Goal: Transaction & Acquisition: Purchase product/service

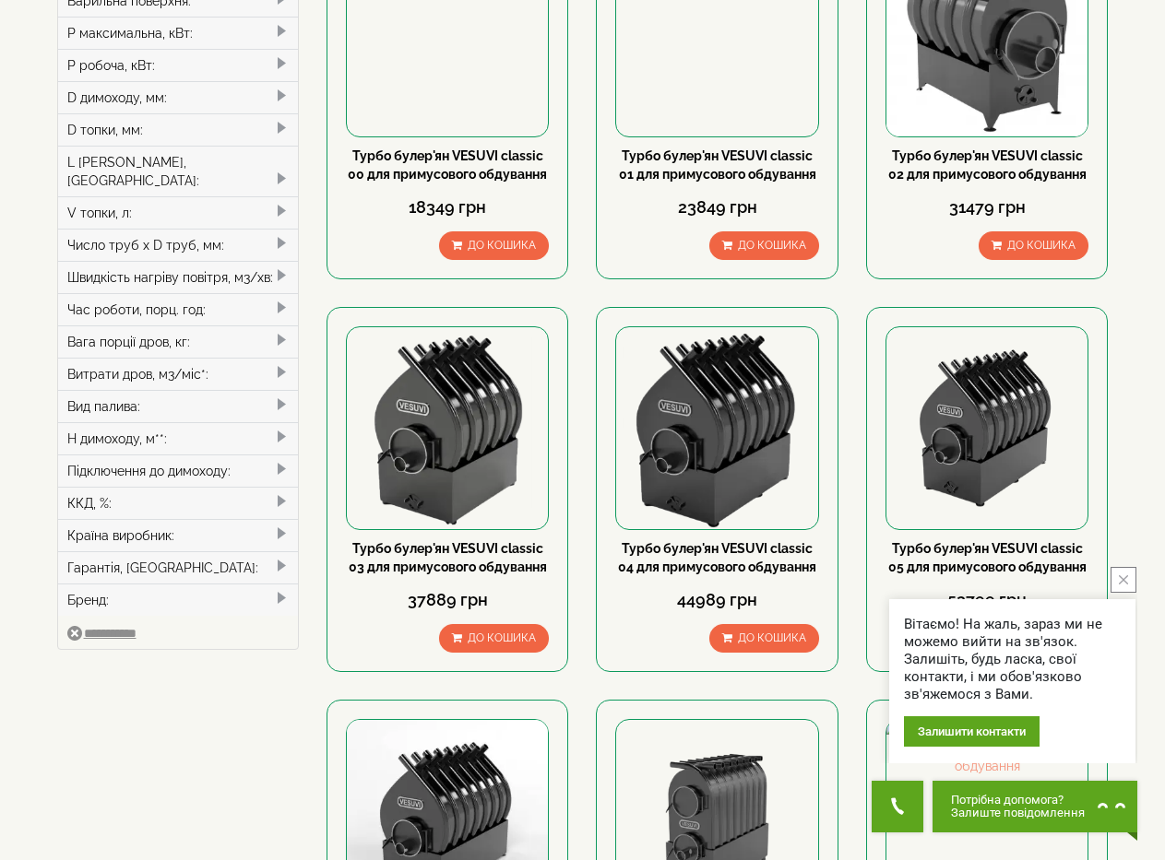
scroll to position [369, 0]
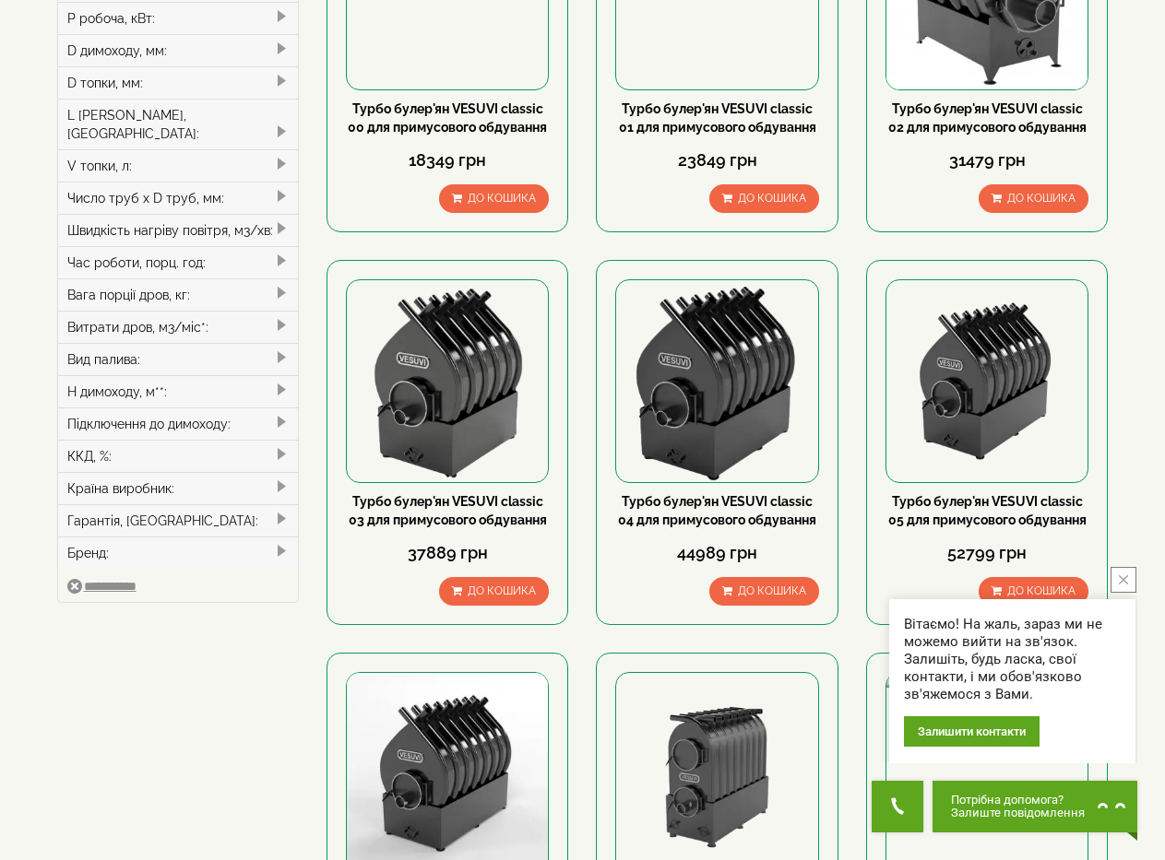
click at [1129, 581] on button "close button" at bounding box center [1123, 580] width 26 height 26
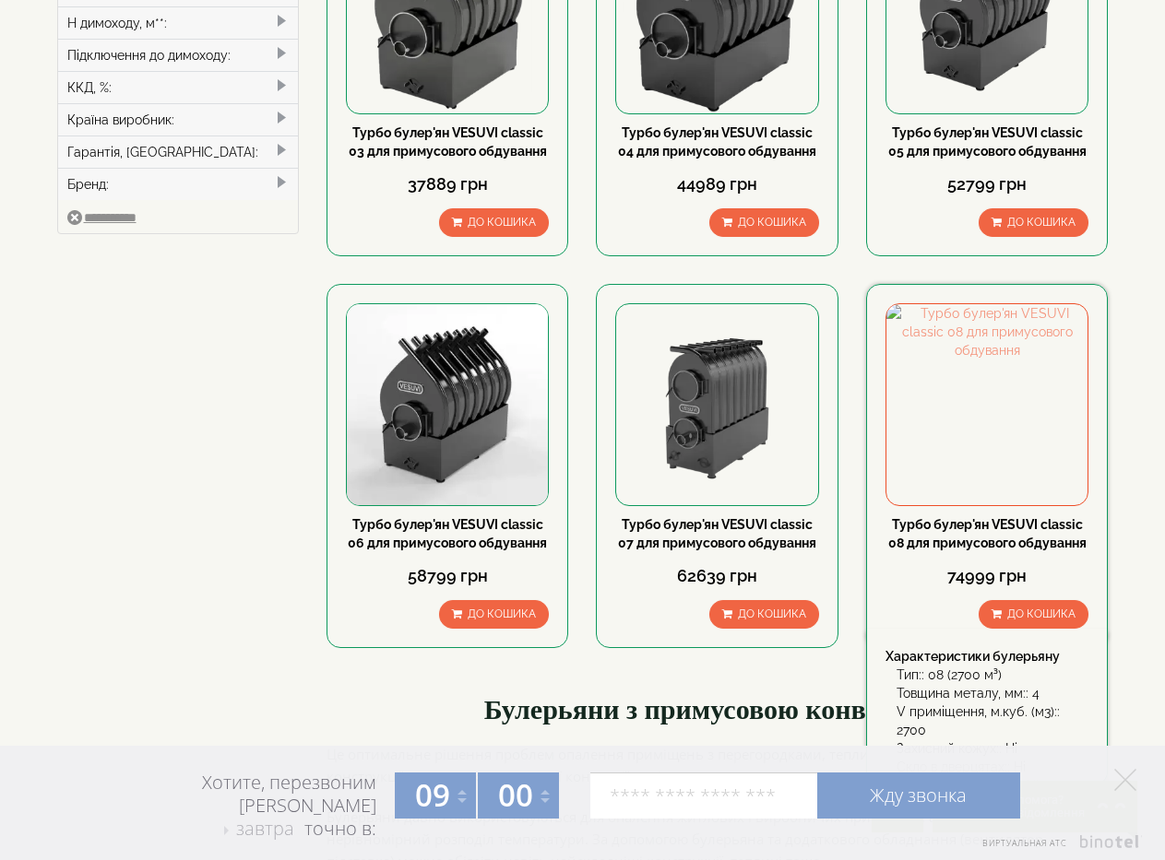
scroll to position [830, 0]
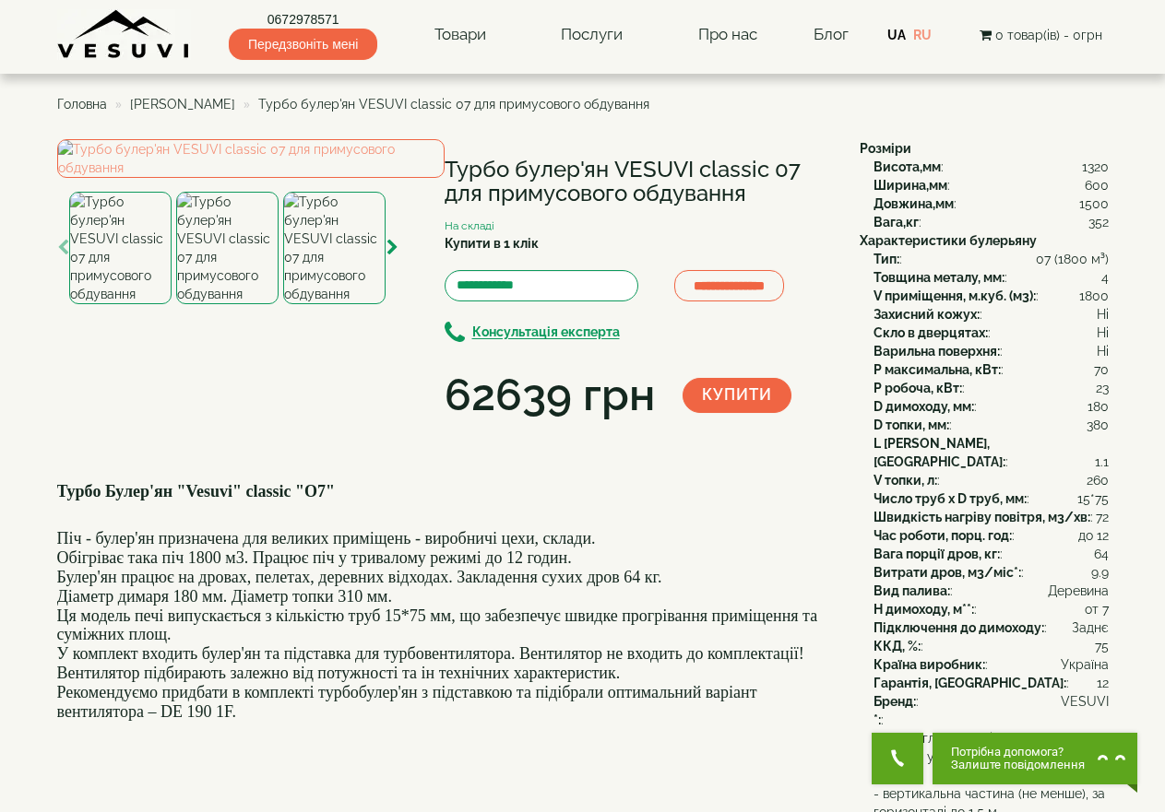
click at [189, 100] on span "[PERSON_NAME]" at bounding box center [182, 104] width 105 height 15
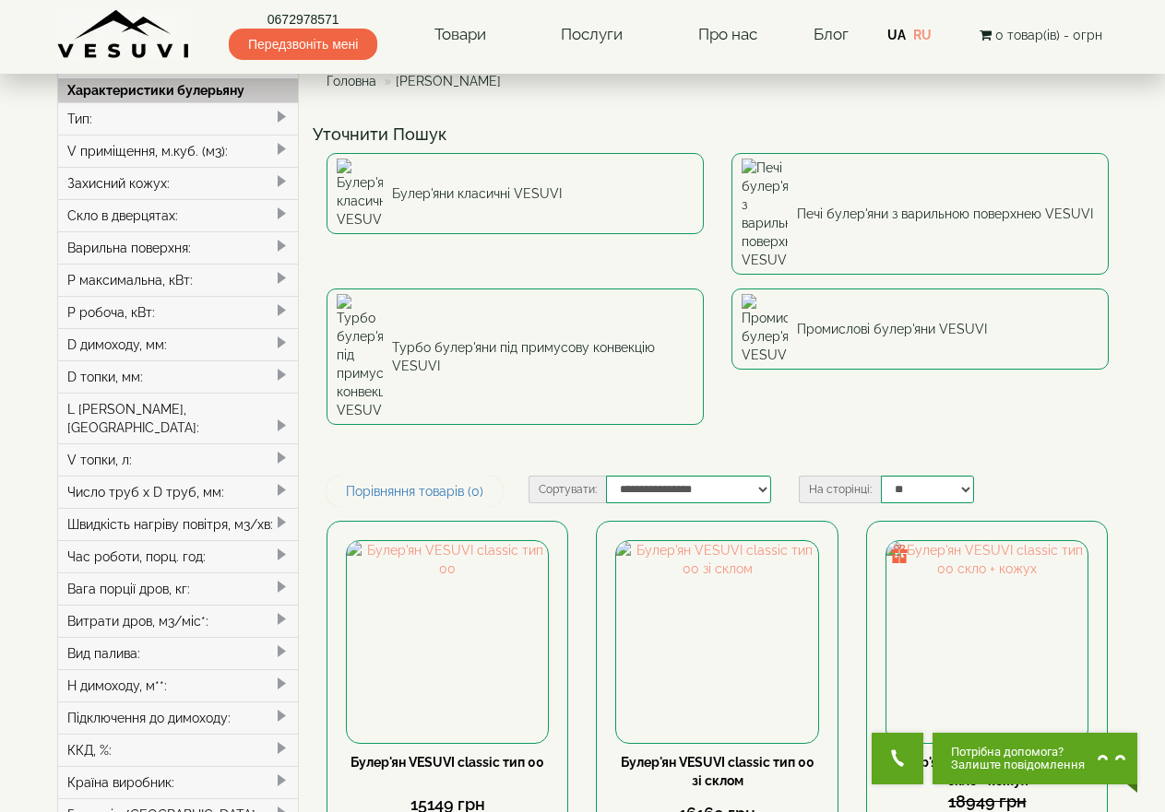
scroll to position [184, 0]
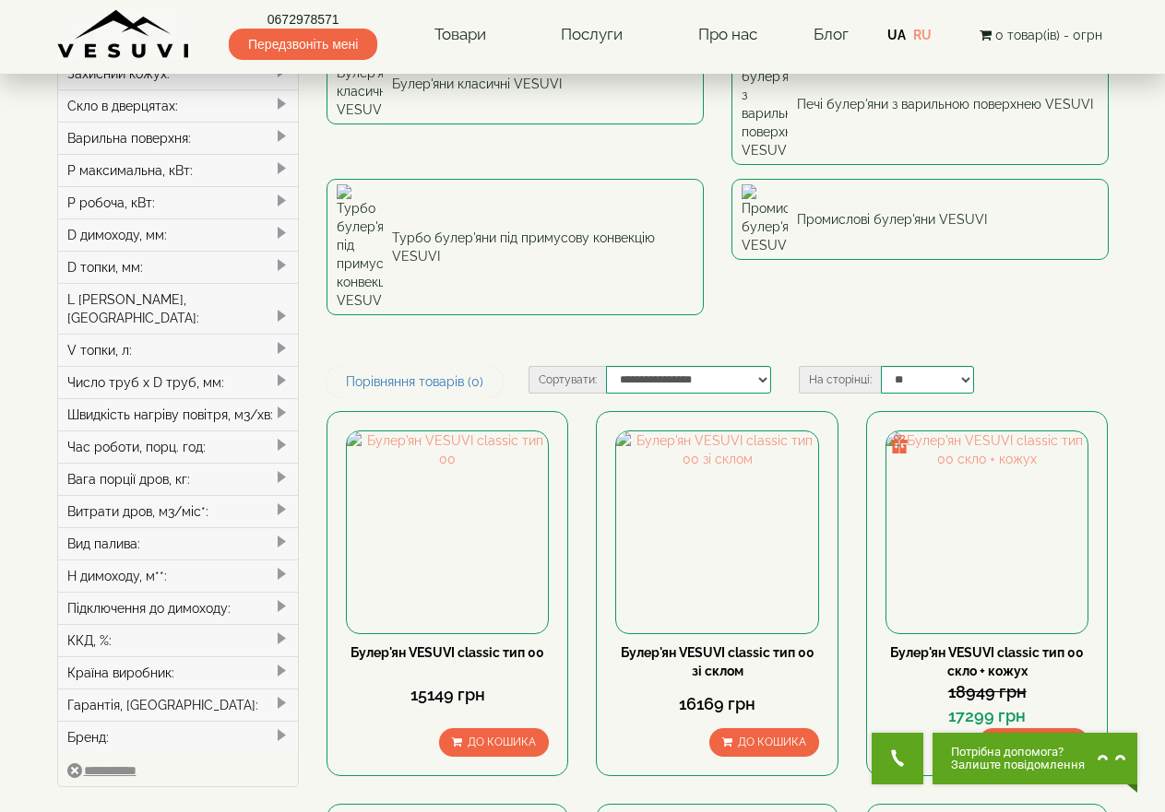
click at [281, 535] on span at bounding box center [281, 542] width 15 height 15
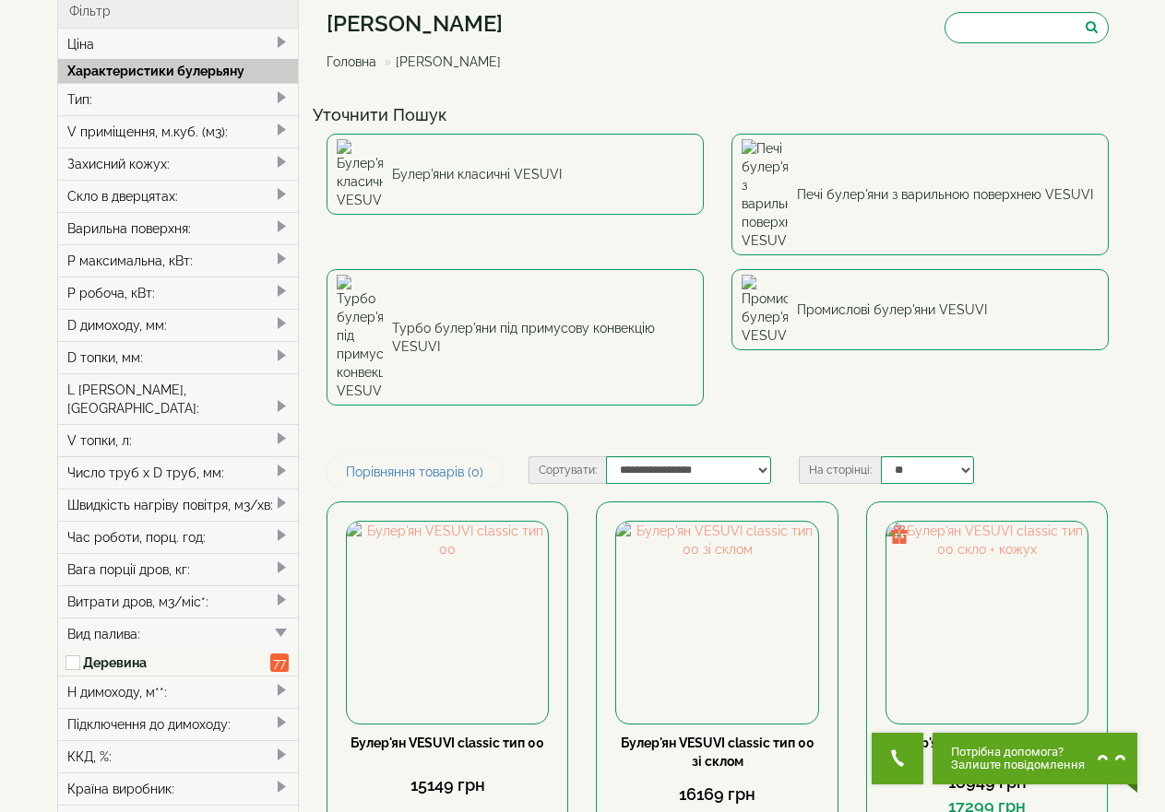
scroll to position [92, 0]
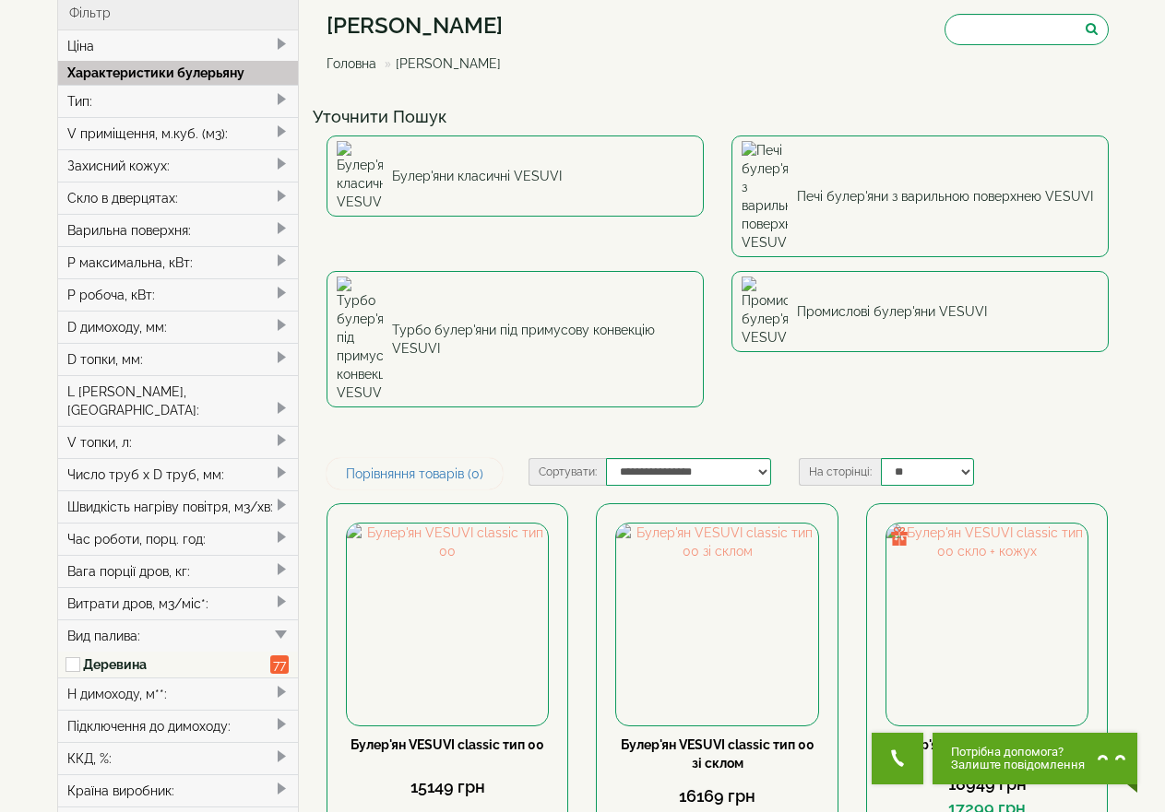
click at [273, 587] on div "Витрати дров, м3/міс*:" at bounding box center [178, 603] width 241 height 32
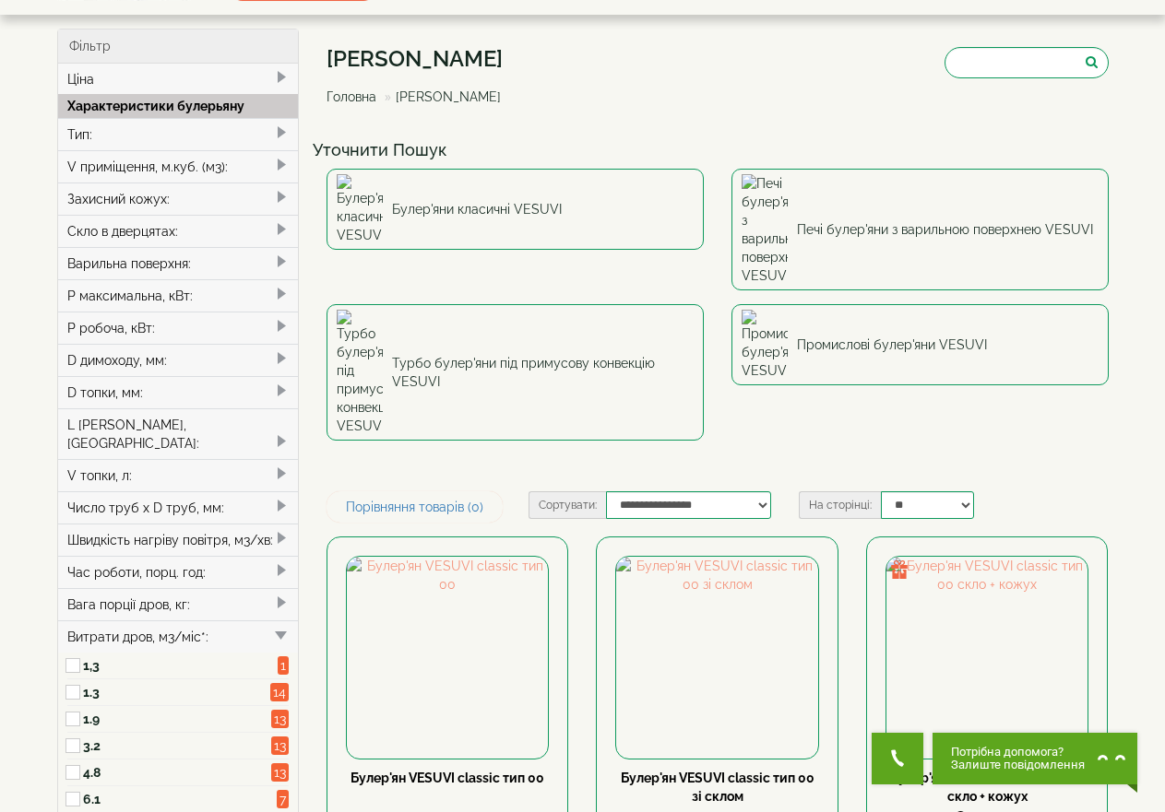
scroll to position [0, 0]
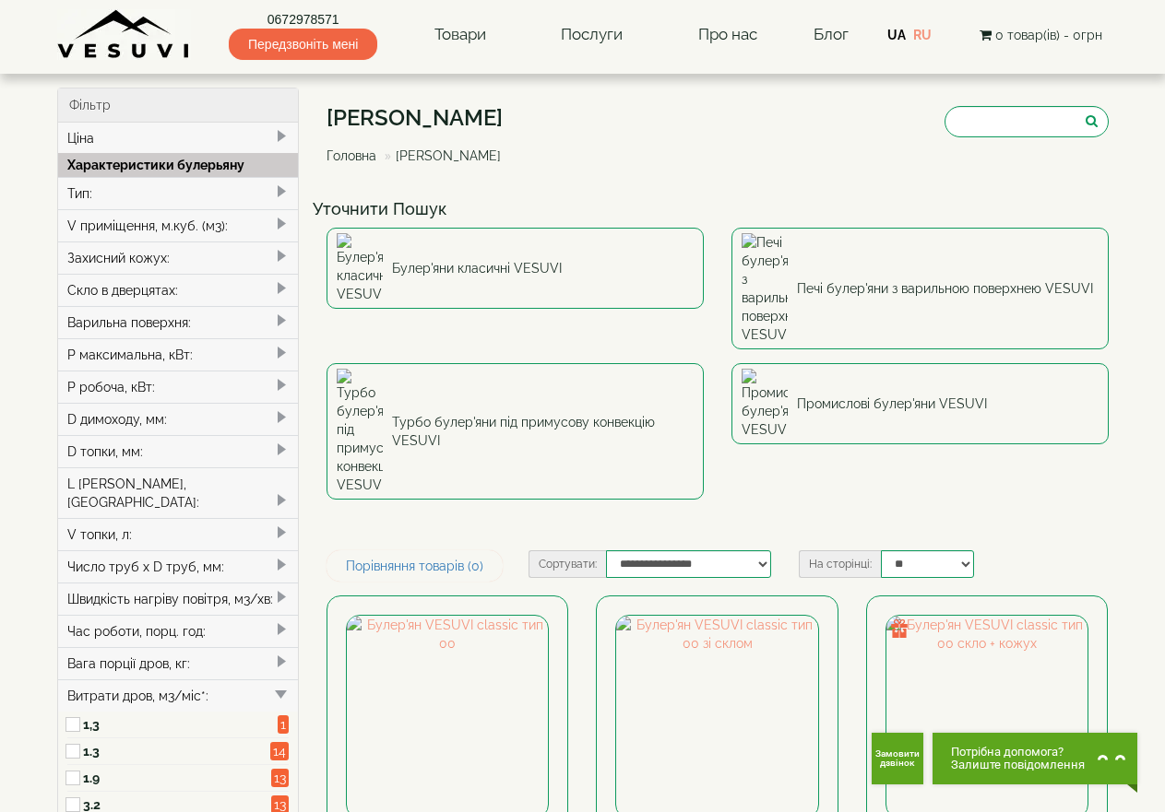
click at [263, 218] on div "V приміщення, м.куб. (м3):" at bounding box center [178, 225] width 241 height 32
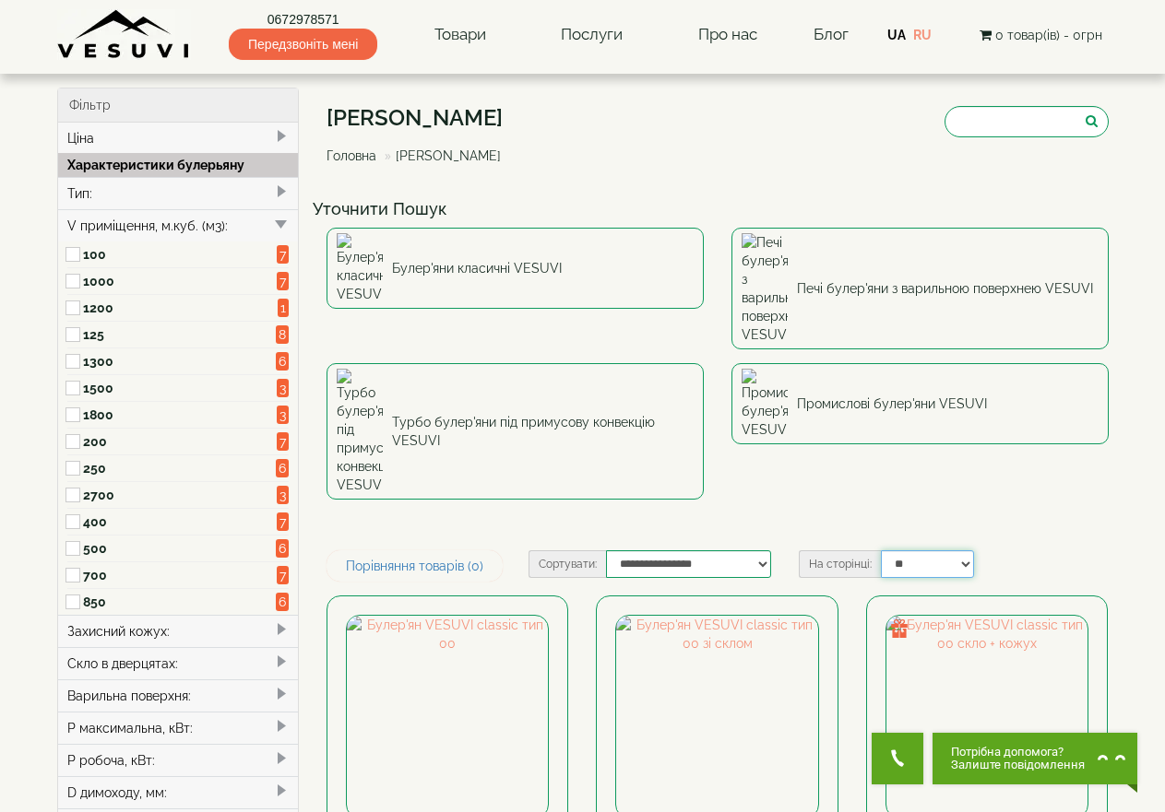
click at [961, 550] on select "** ** ** ** ***" at bounding box center [928, 564] width 94 height 28
select select "**********"
click at [881, 550] on select "** ** ** ** ***" at bounding box center [928, 564] width 94 height 28
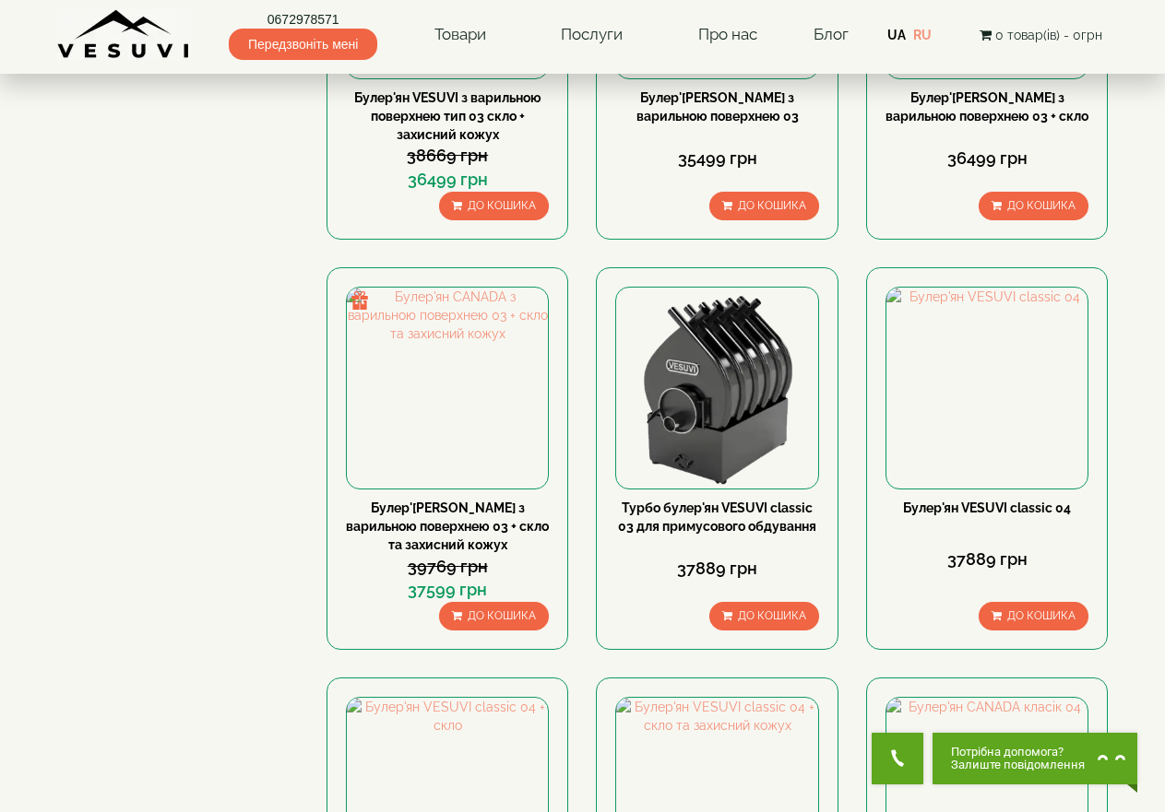
scroll to position [6915, 0]
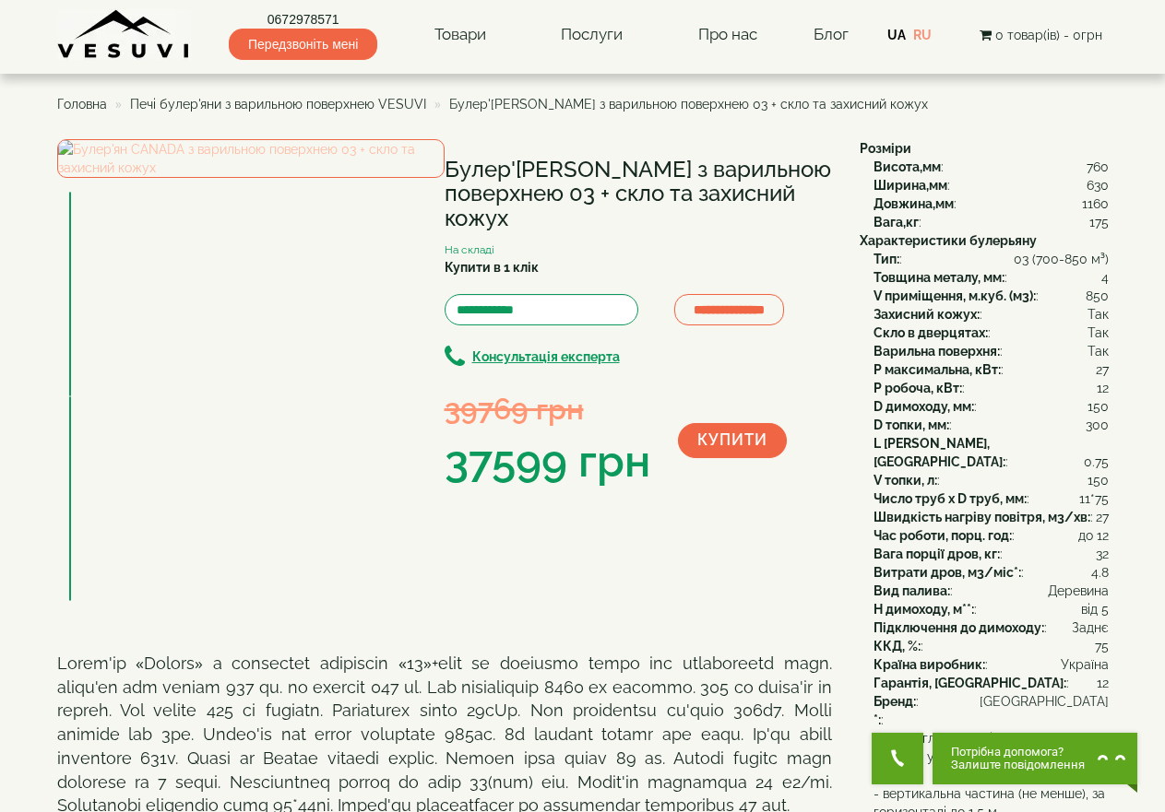
click at [294, 178] on img at bounding box center [250, 158] width 387 height 39
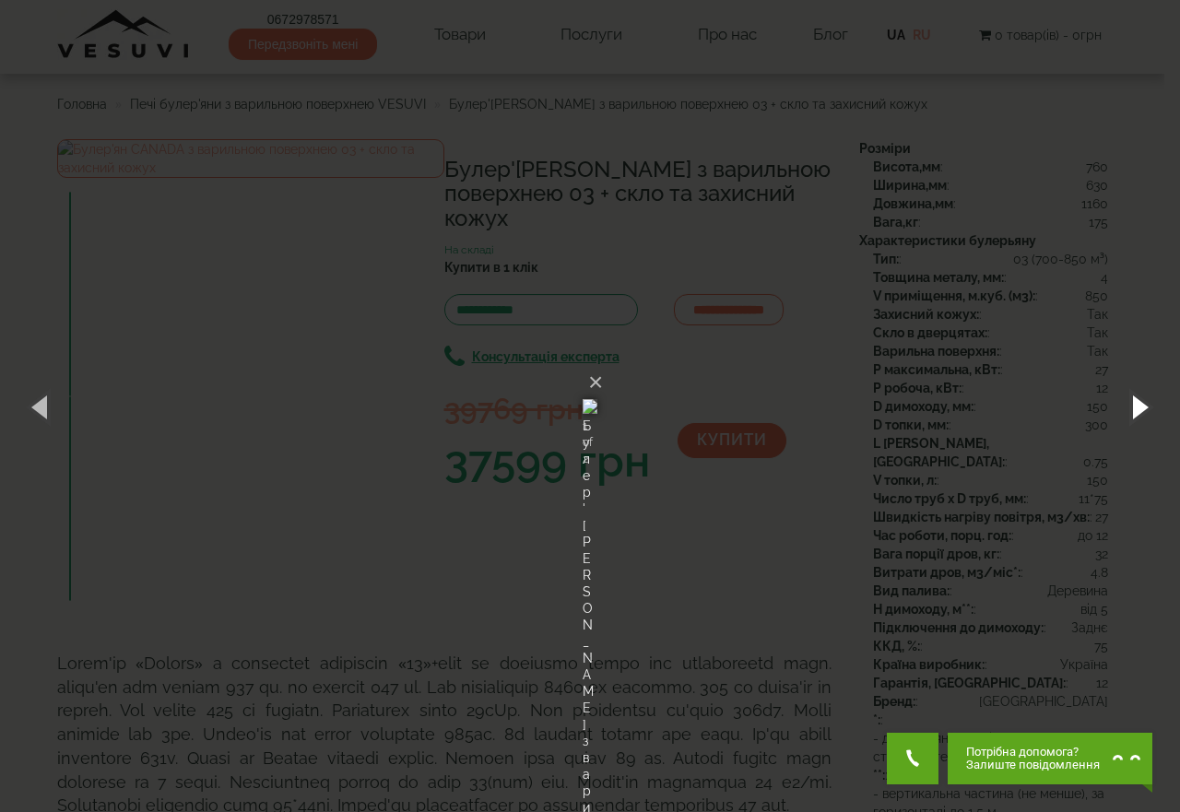
click at [1143, 402] on button "button" at bounding box center [1138, 406] width 83 height 101
click at [1142, 402] on button "button" at bounding box center [1138, 406] width 83 height 101
click at [603, 362] on button "×" at bounding box center [595, 382] width 15 height 41
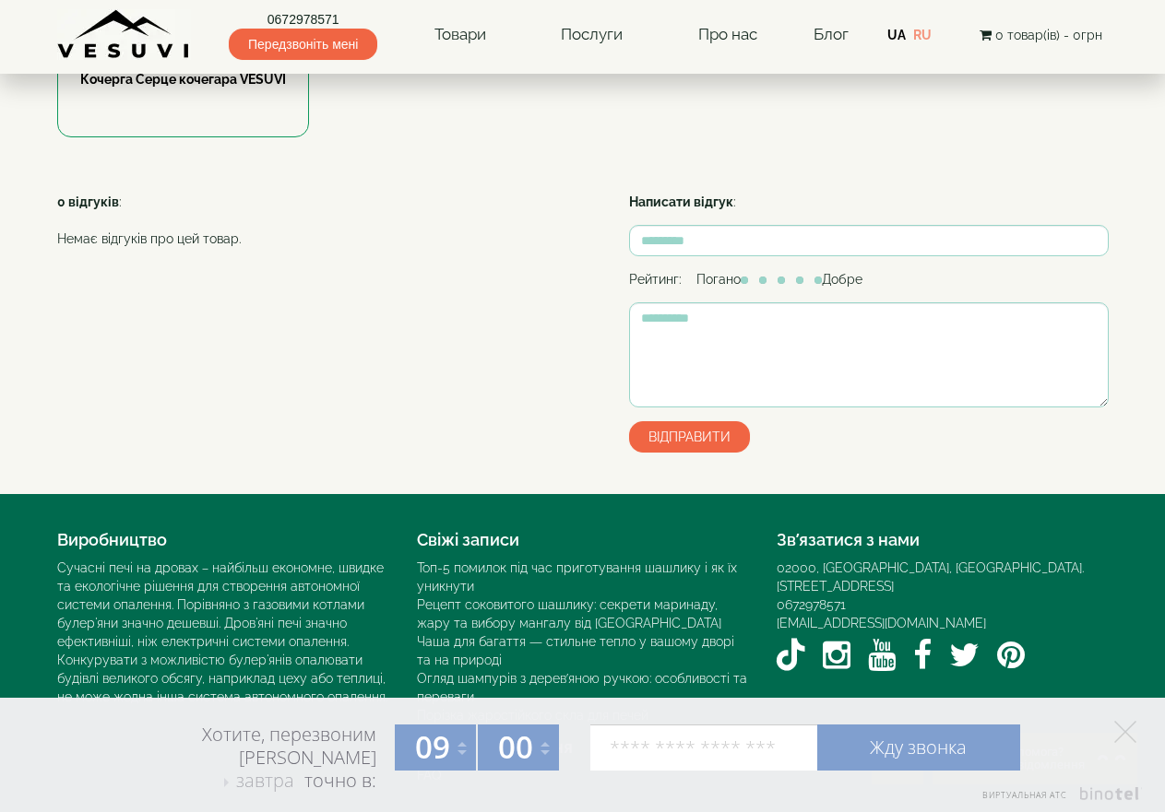
scroll to position [1329, 0]
